Goal: Transaction & Acquisition: Obtain resource

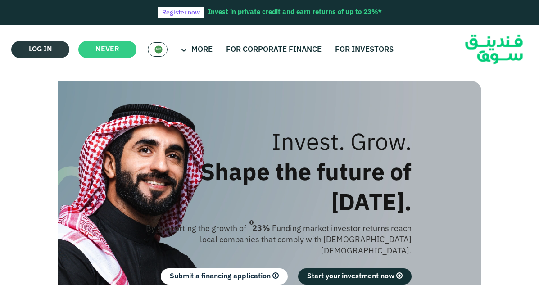
click at [25, 48] on link "Log in" at bounding box center [40, 49] width 58 height 17
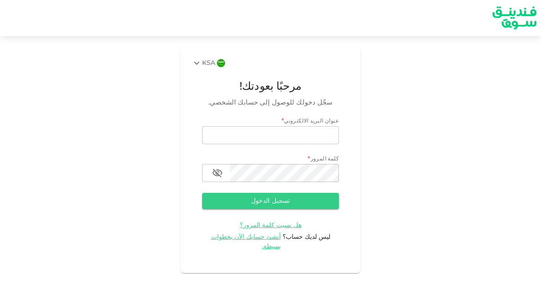
click at [208, 65] on div "KSA" at bounding box center [203, 63] width 24 height 11
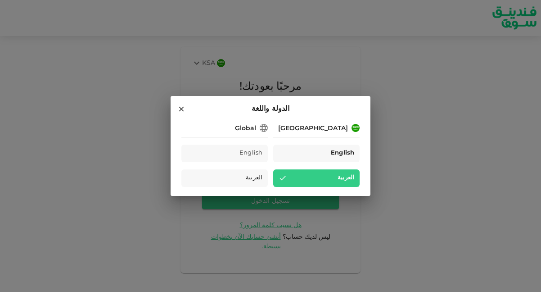
click at [346, 157] on span "English" at bounding box center [342, 153] width 23 height 10
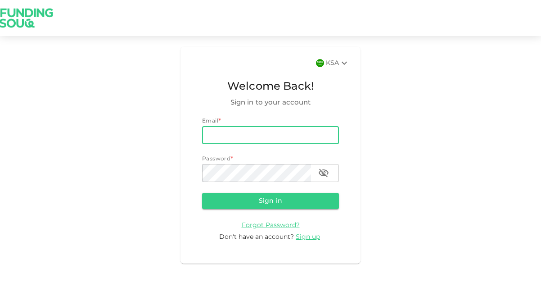
click at [273, 137] on input "email" at bounding box center [270, 135] width 137 height 18
type input "[EMAIL_ADDRESS][DOMAIN_NAME]"
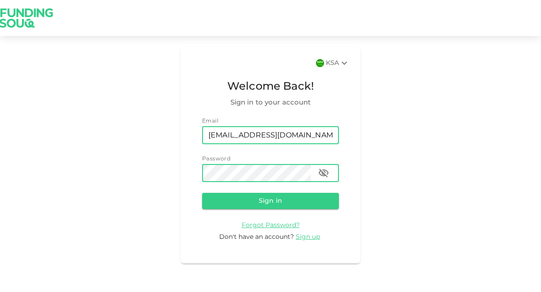
click at [202, 193] on button "Sign in" at bounding box center [270, 201] width 137 height 16
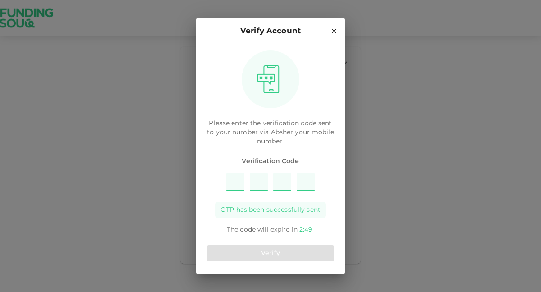
type input "8"
type input "5"
type input "9"
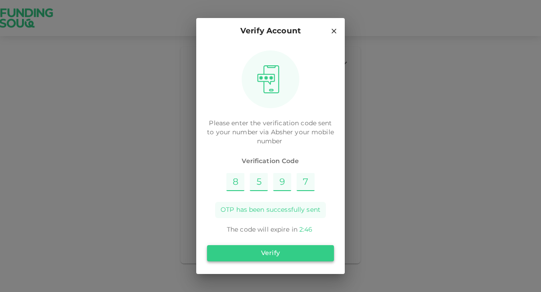
type input "7"
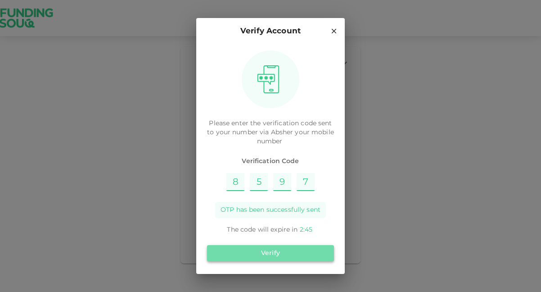
click at [293, 256] on button "Verify" at bounding box center [270, 253] width 127 height 16
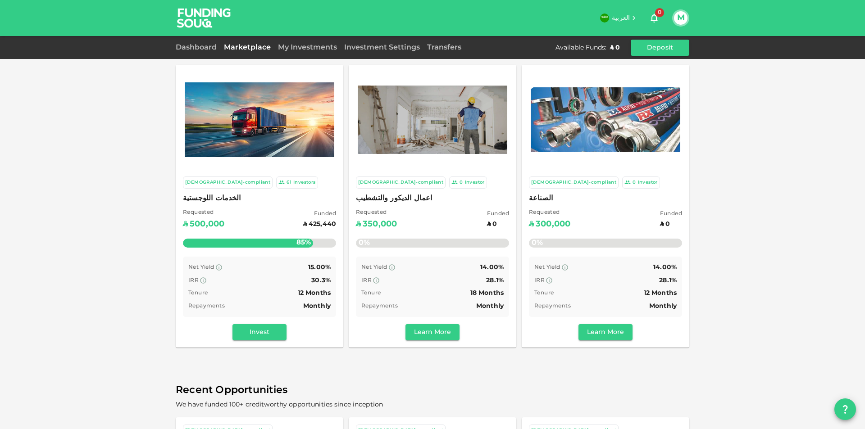
click at [309, 44] on div "My Investments" at bounding box center [307, 47] width 66 height 11
click at [306, 48] on link "My Investments" at bounding box center [307, 47] width 66 height 7
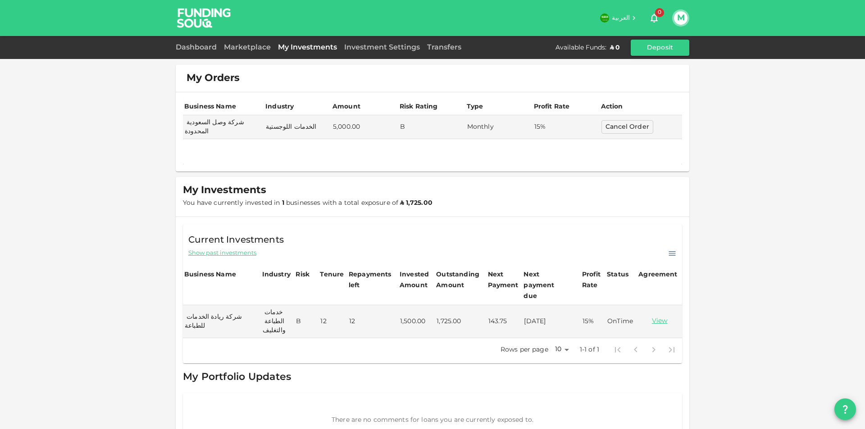
click at [235, 45] on div "Marketplace" at bounding box center [247, 47] width 54 height 11
click at [231, 52] on div "Marketplace" at bounding box center [247, 47] width 54 height 11
click at [238, 48] on link "Marketplace" at bounding box center [247, 47] width 54 height 7
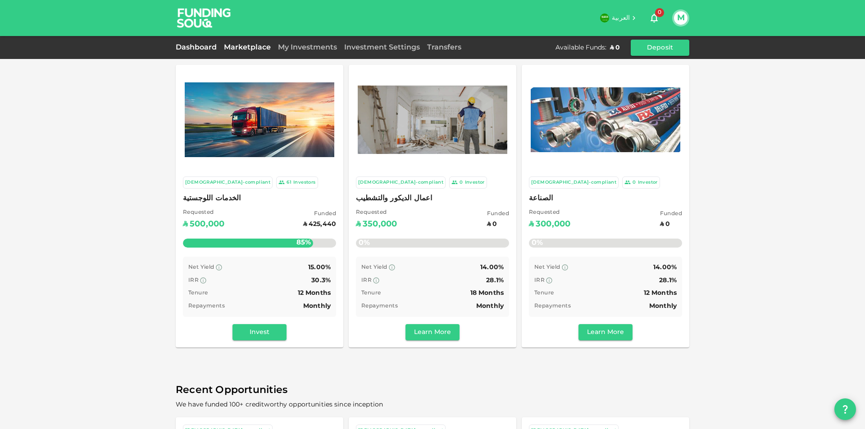
click at [193, 48] on link "Dashboard" at bounding box center [198, 47] width 45 height 7
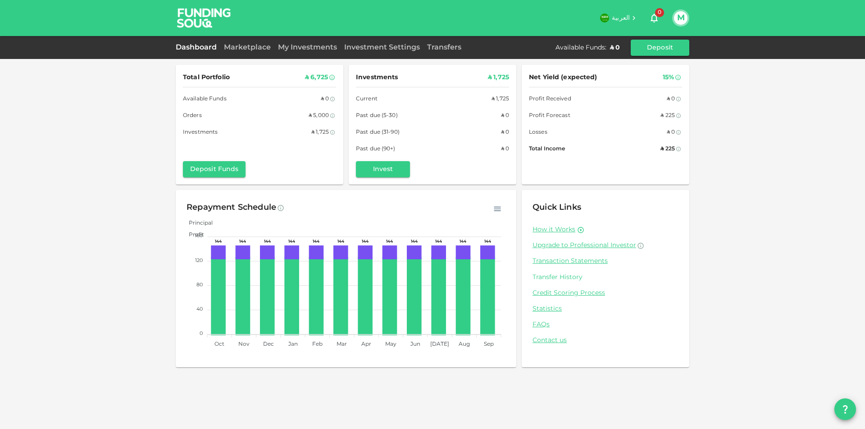
click at [541, 276] on link "Transfer History" at bounding box center [605, 277] width 146 height 9
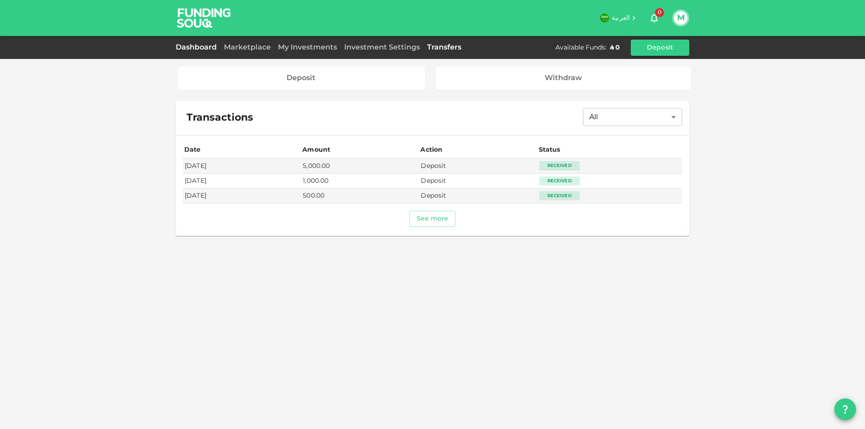
click at [195, 48] on link "Dashboard" at bounding box center [198, 47] width 45 height 7
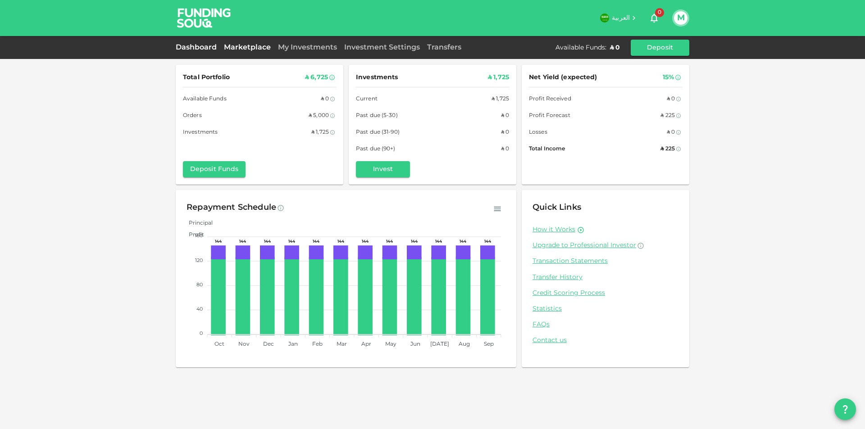
click at [250, 49] on link "Marketplace" at bounding box center [247, 47] width 54 height 7
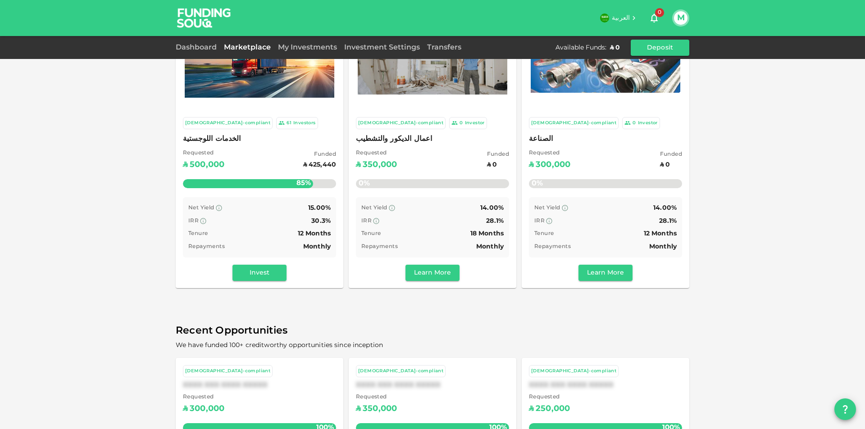
scroll to position [169, 0]
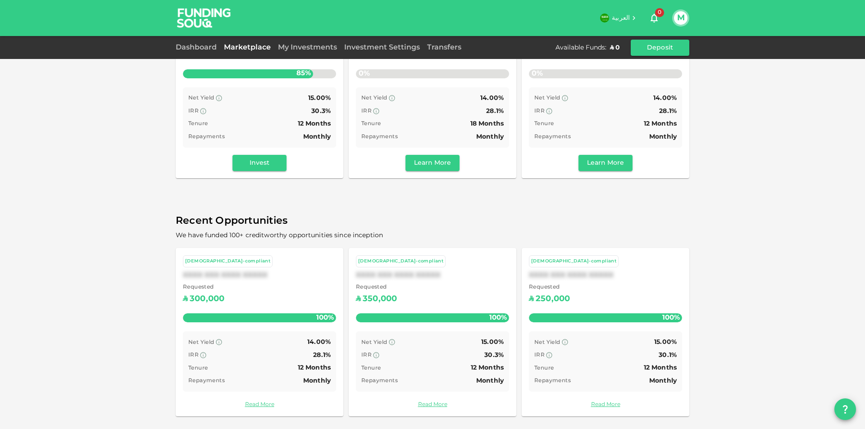
click at [541, 114] on div "IRR 28.1%" at bounding box center [605, 111] width 142 height 11
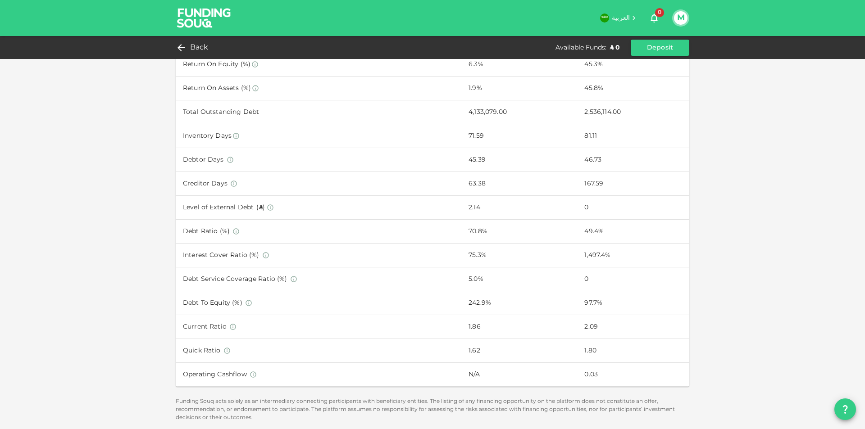
scroll to position [499, 0]
click at [541, 23] on button "M" at bounding box center [681, 18] width 14 height 14
click at [541, 92] on div "Sign Out" at bounding box center [621, 87] width 29 height 9
